Goal: Task Accomplishment & Management: Use online tool/utility

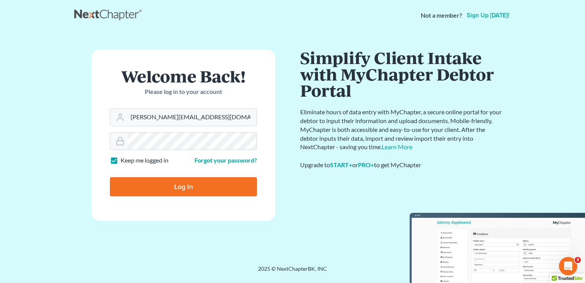
click at [221, 184] on input "Log In" at bounding box center [183, 186] width 147 height 19
type input "Thinking..."
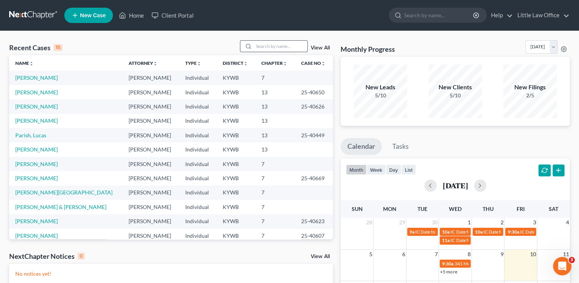
click at [276, 47] on input "search" at bounding box center [281, 46] width 54 height 11
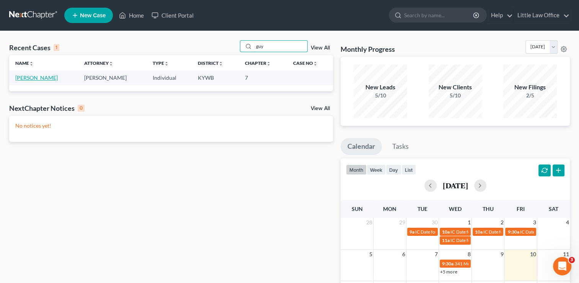
type input "guy"
click at [24, 79] on link "[PERSON_NAME]" at bounding box center [36, 77] width 43 height 7
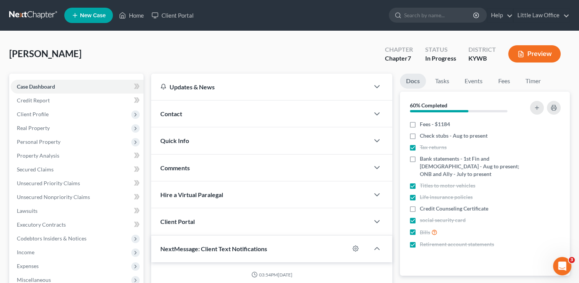
scroll to position [18, 0]
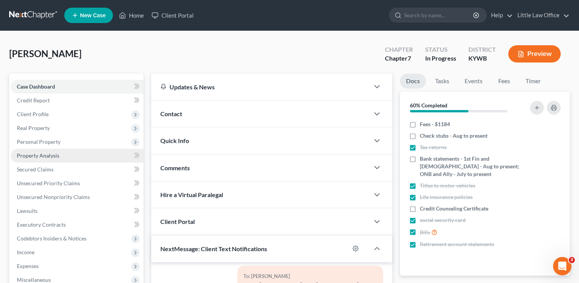
click at [38, 153] on span "Property Analysis" at bounding box center [38, 155] width 43 height 7
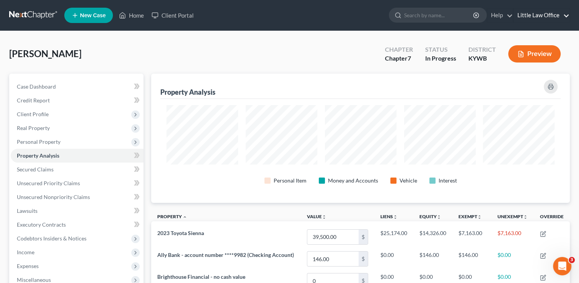
click at [568, 16] on link "Little Law Office" at bounding box center [542, 15] width 56 height 14
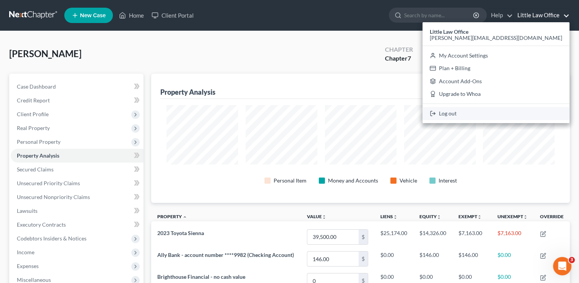
click at [521, 114] on link "Log out" at bounding box center [496, 113] width 147 height 13
